Goal: Find specific page/section: Find specific page/section

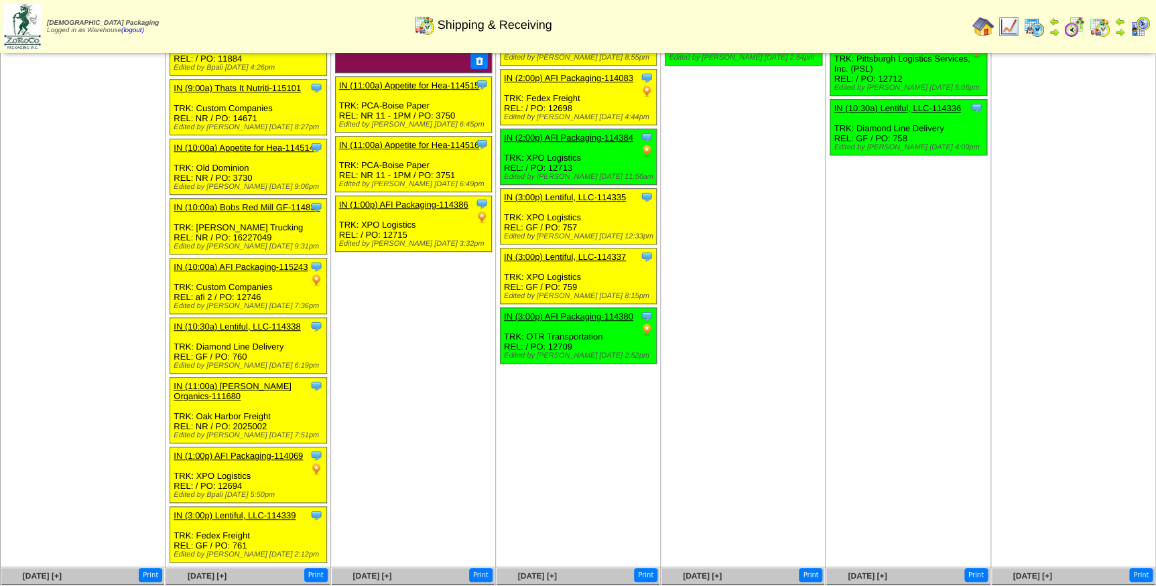
scroll to position [214, 0]
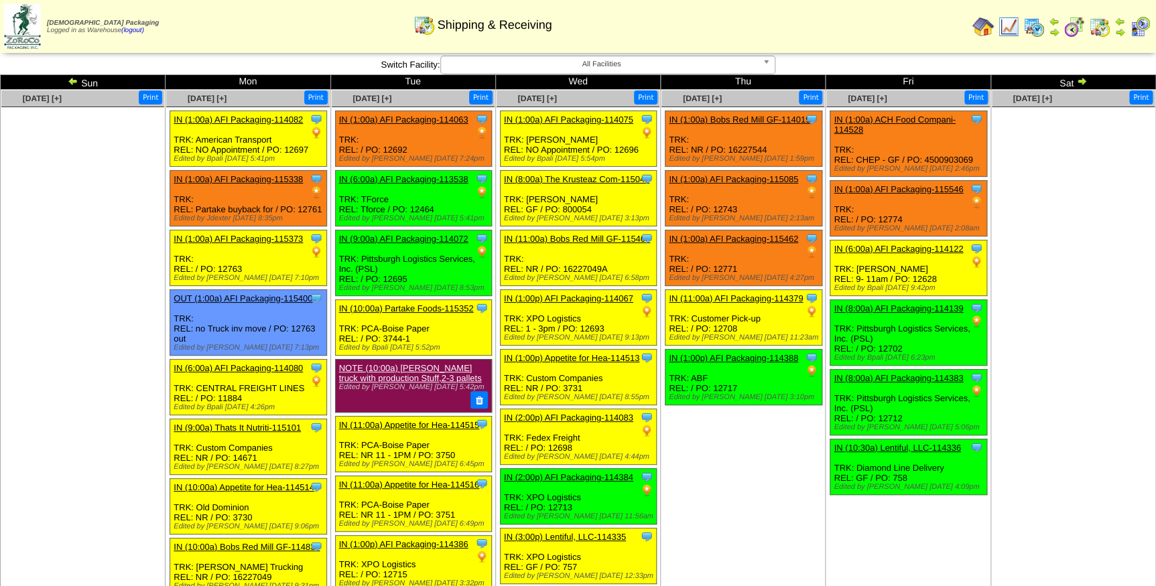
click at [1081, 80] on img at bounding box center [1081, 81] width 11 height 11
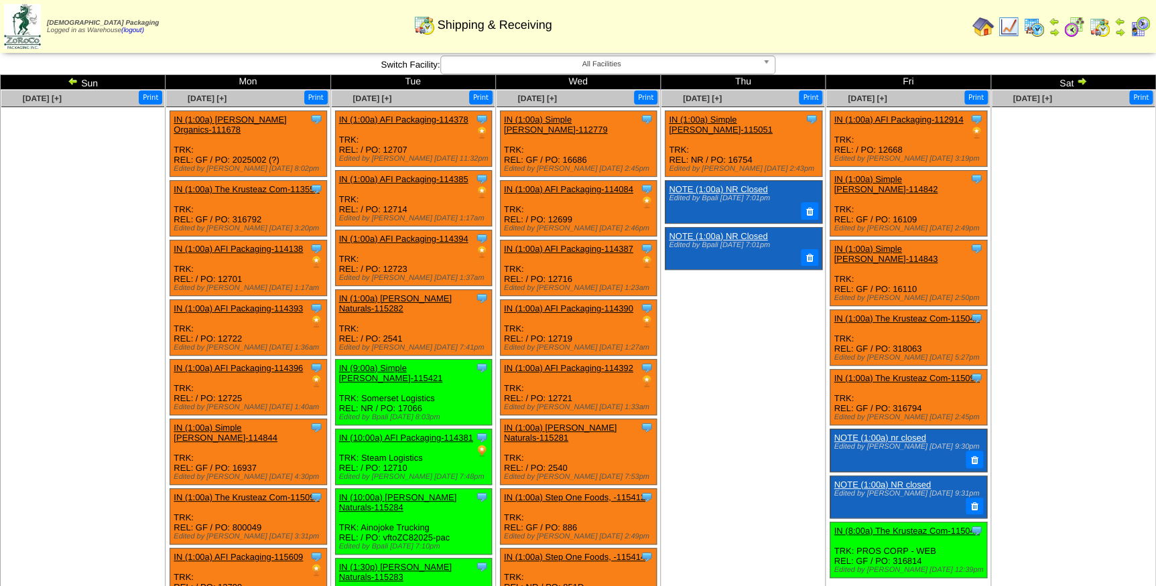
click at [686, 64] on span "All Facilities" at bounding box center [601, 64] width 311 height 16
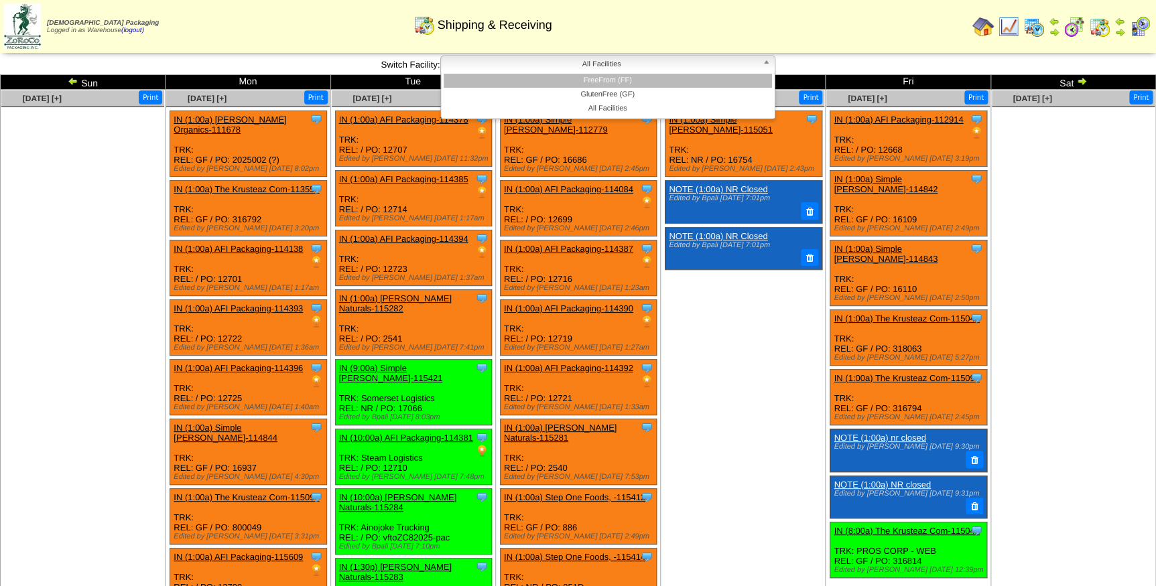
click at [673, 86] on li "FreeFrom (FF)" at bounding box center [608, 81] width 328 height 14
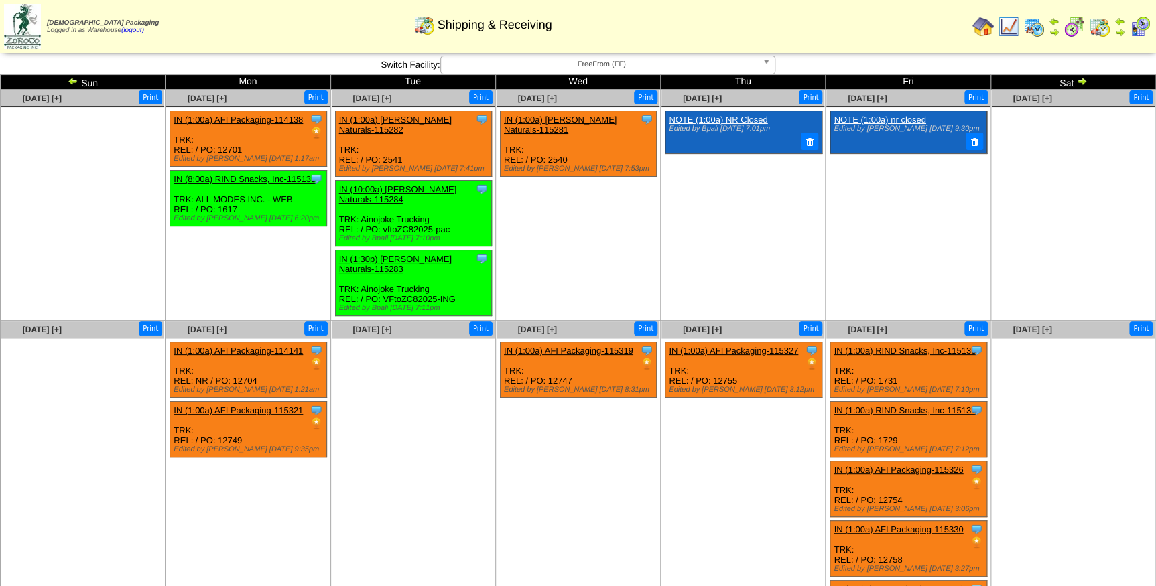
click at [642, 65] on span "FreeFrom (FF)" at bounding box center [601, 64] width 311 height 16
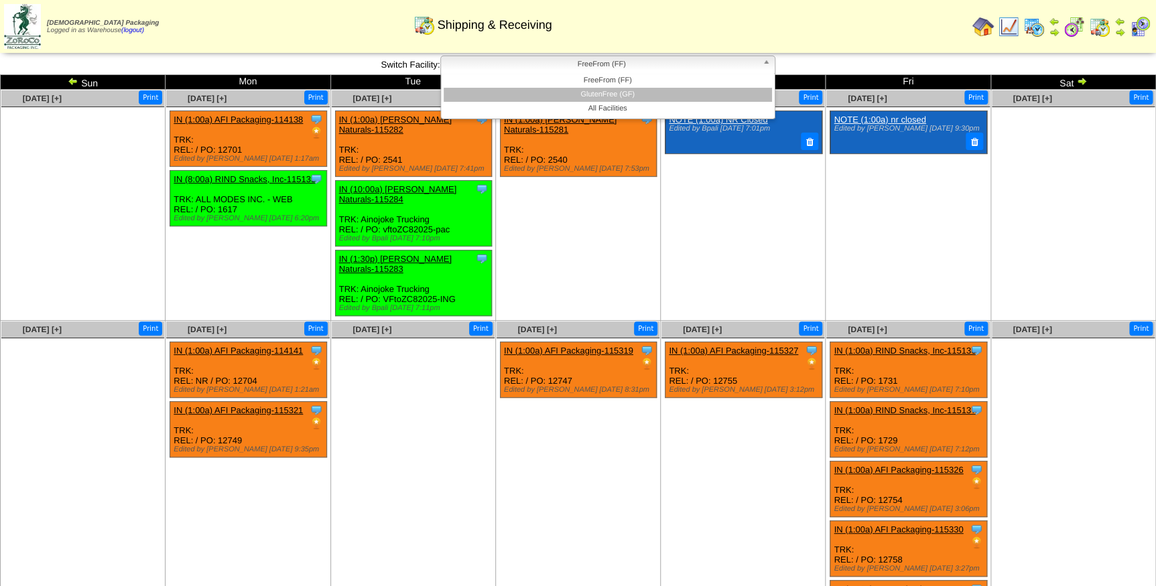
click at [636, 96] on li "GlutenFree (GF)" at bounding box center [608, 95] width 328 height 14
